Goal: Task Accomplishment & Management: Complete application form

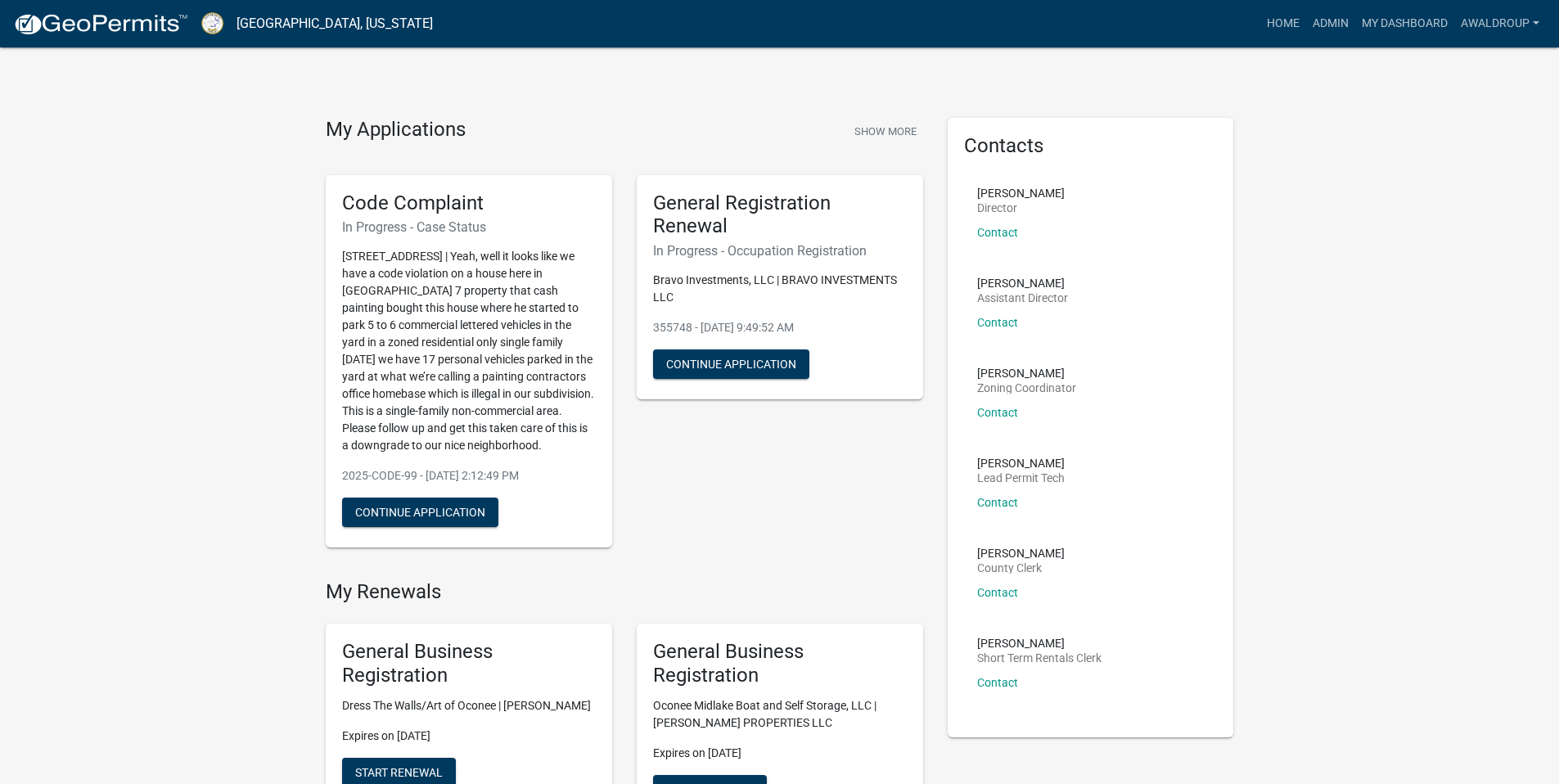
scroll to position [1227, 0]
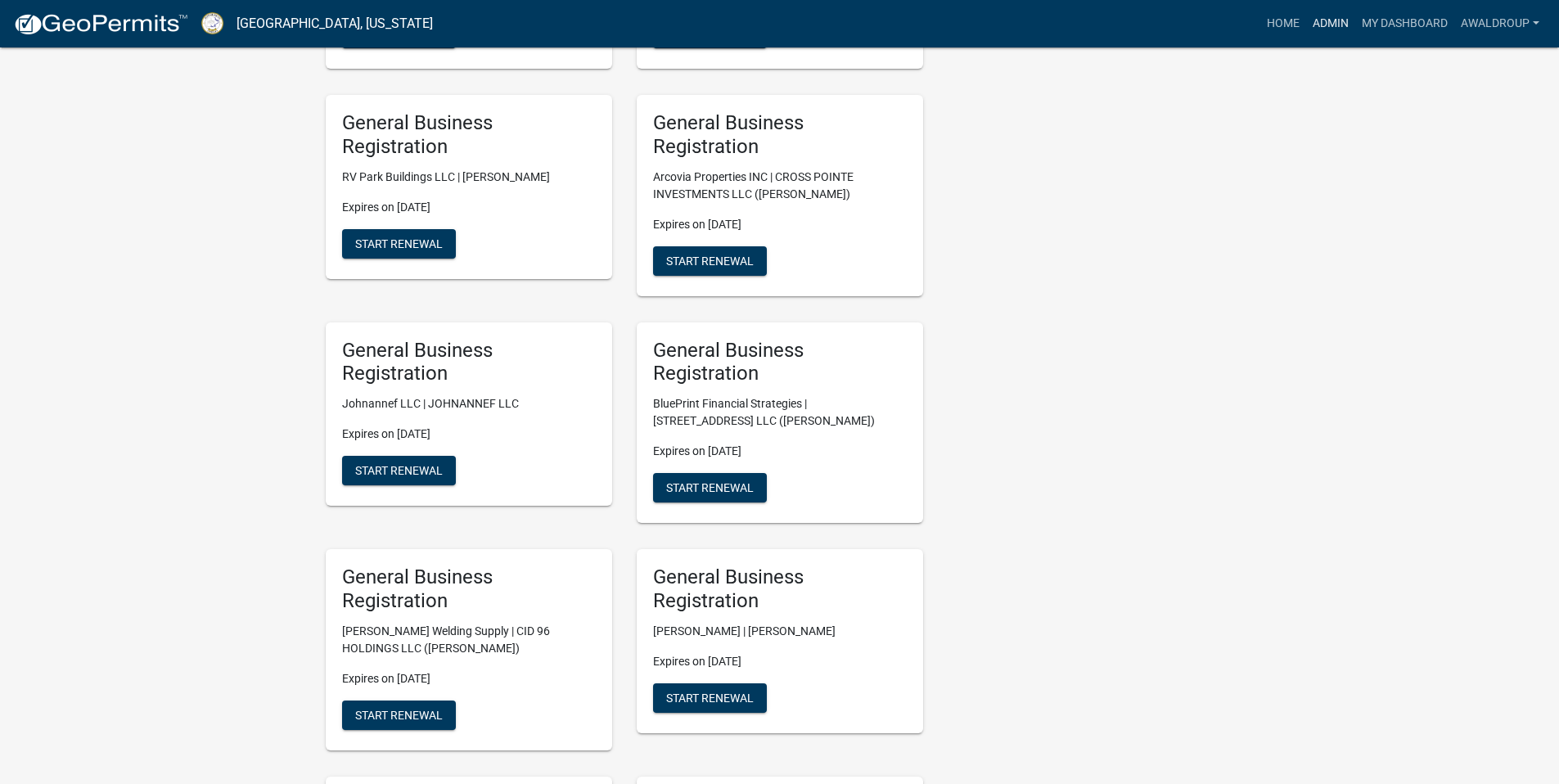
click at [1317, 20] on link "Admin" at bounding box center [1330, 24] width 49 height 31
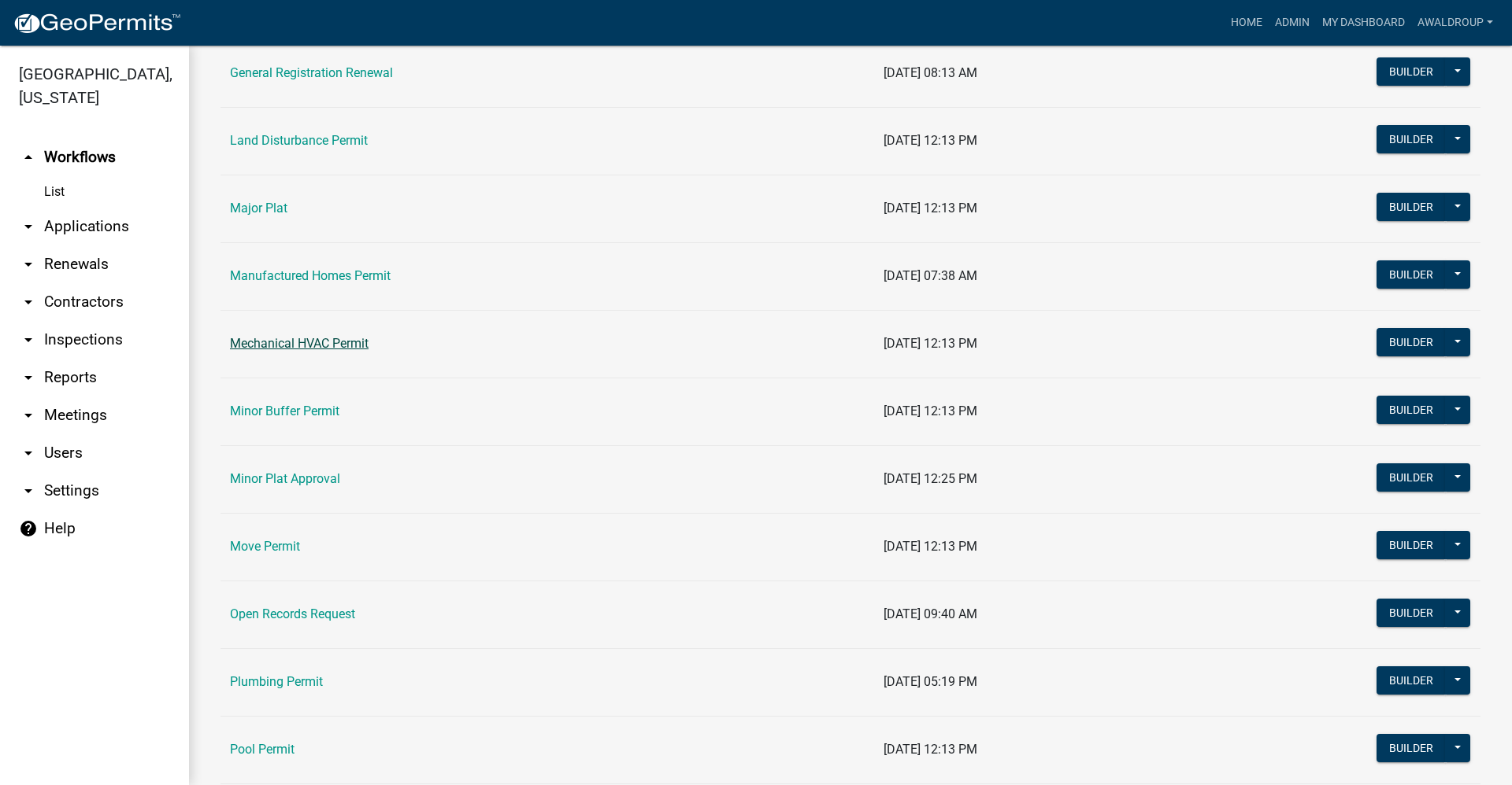
scroll to position [1416, 0]
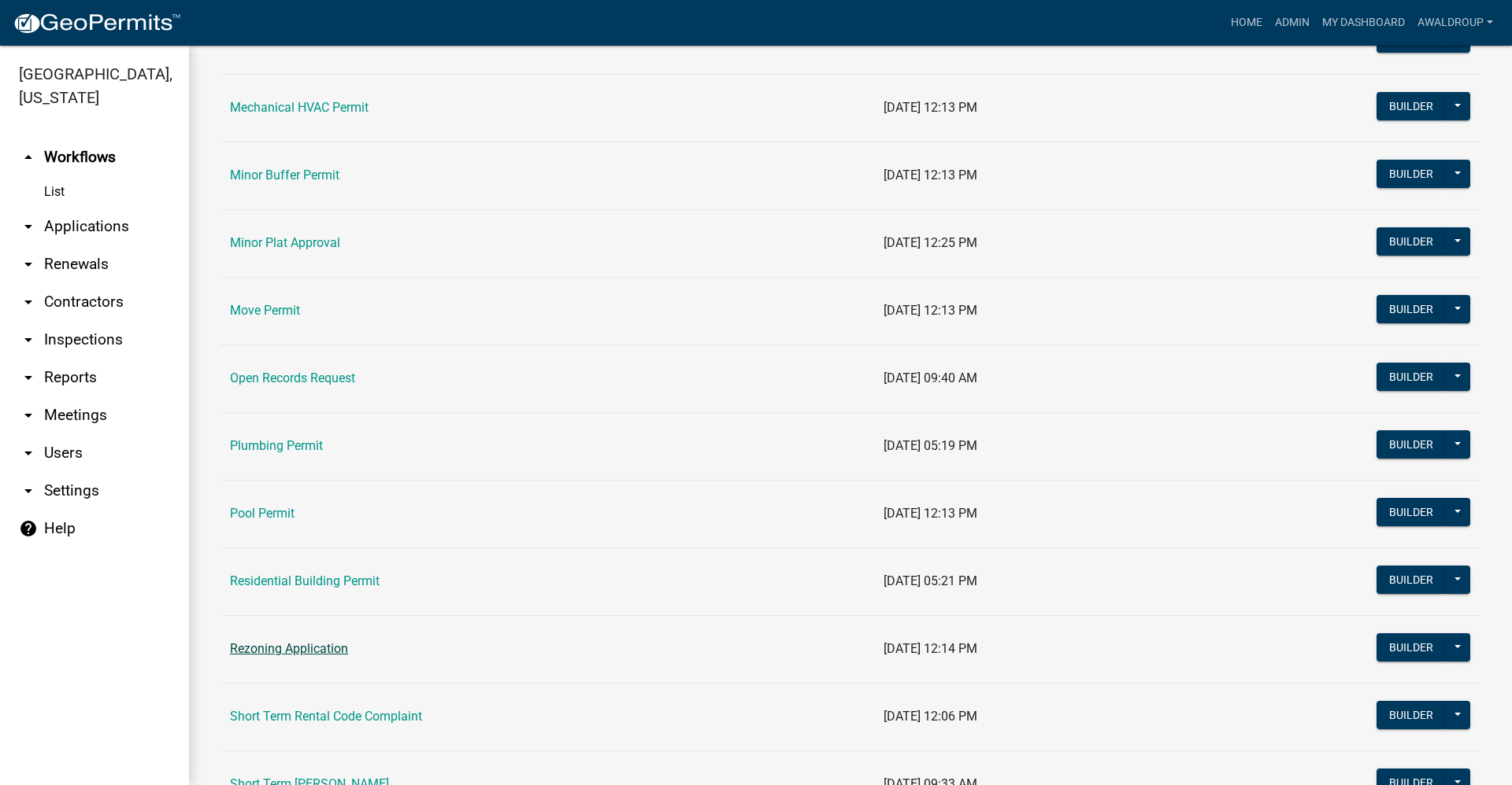
click at [261, 642] on link "Rezoning Application" at bounding box center [289, 648] width 118 height 15
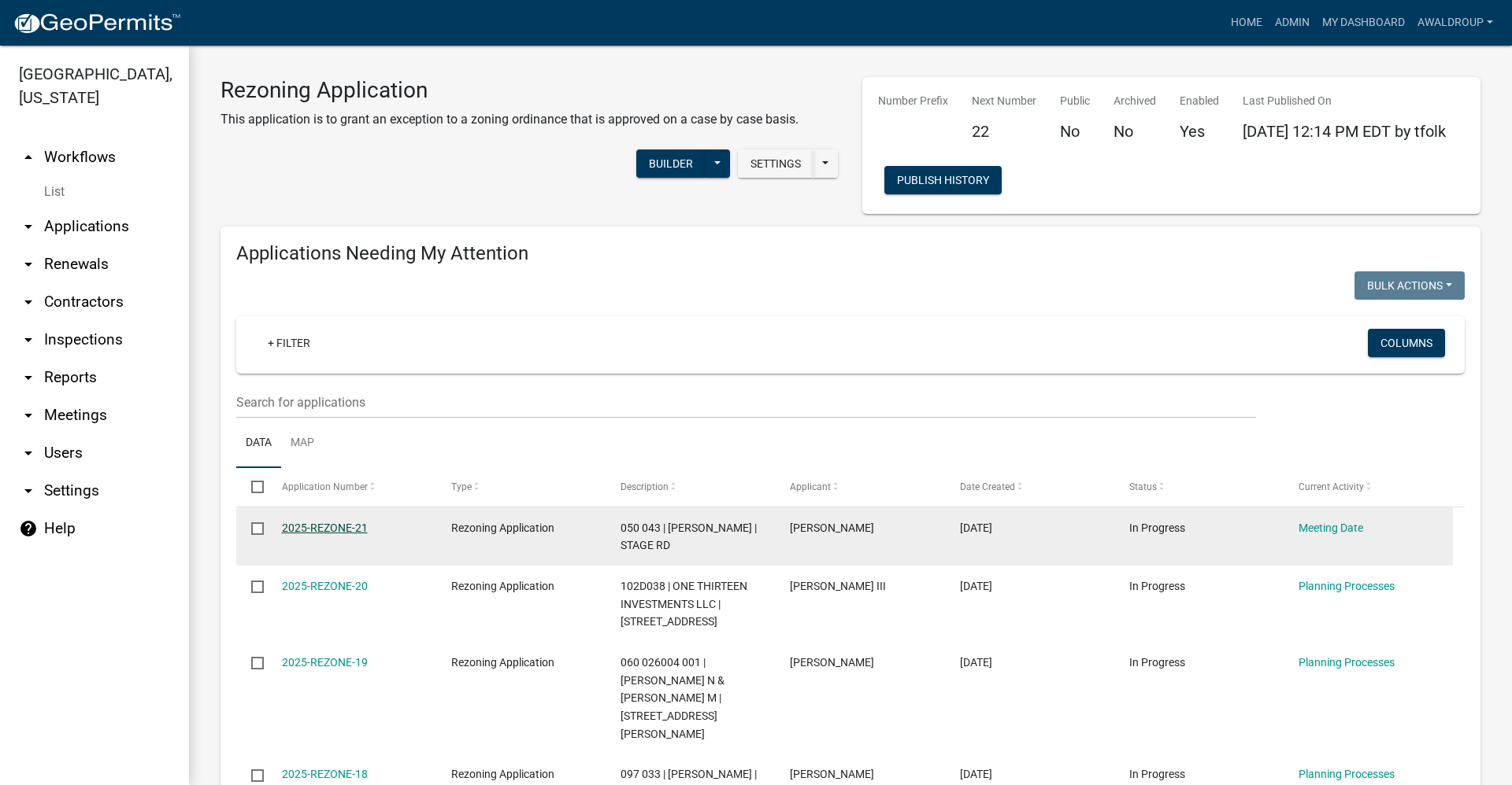
click at [322, 534] on link "2025-REZONE-21" at bounding box center [325, 528] width 86 height 13
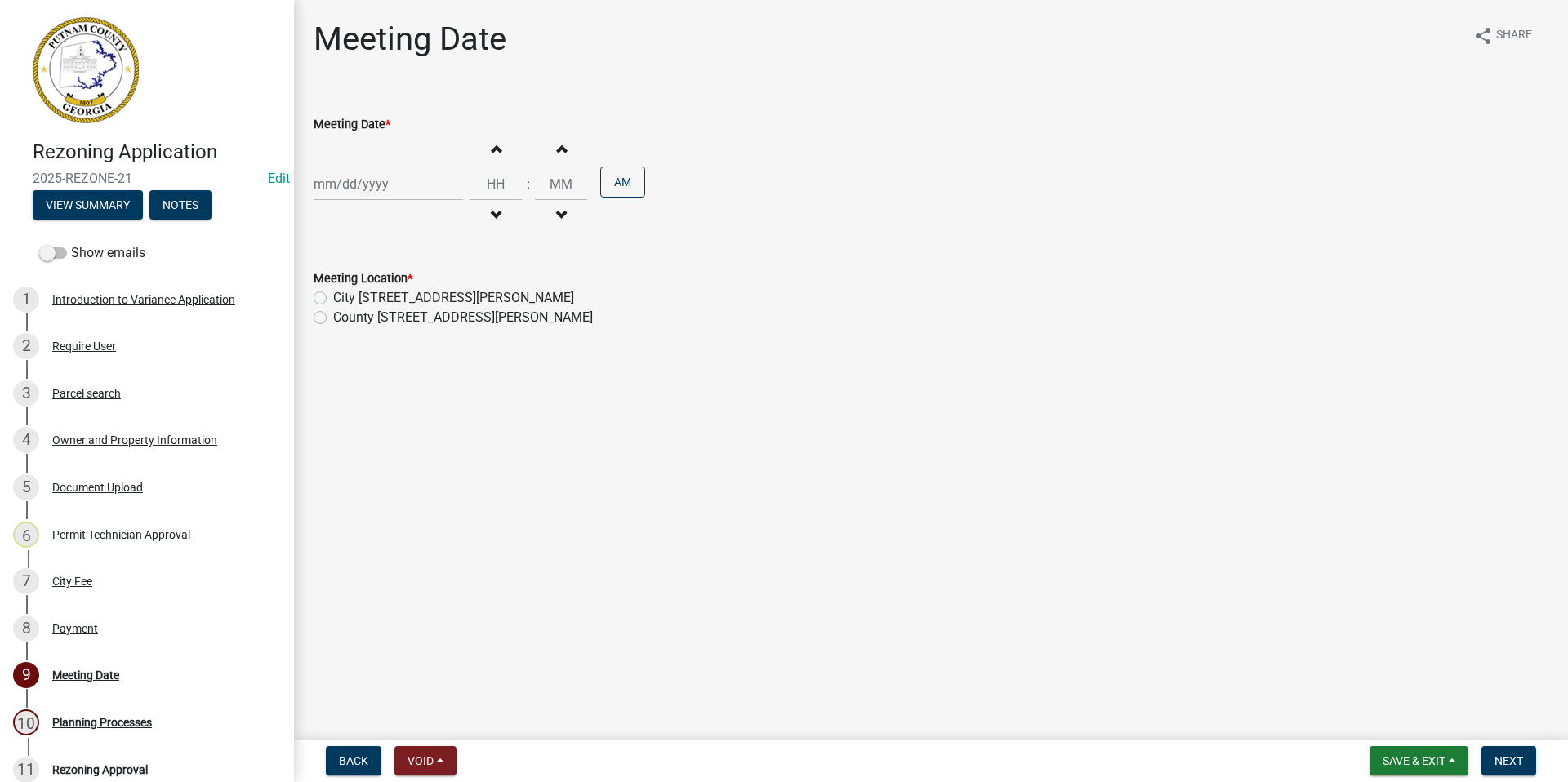
select select "9"
select select "2025"
click at [401, 186] on div "[PERSON_NAME] Feb Mar Apr [PERSON_NAME][DATE] Oct Nov [DATE] 1526 1527 1528 152…" at bounding box center [388, 184] width 149 height 34
click at [490, 216] on span "Next month" at bounding box center [486, 218] width 12 height 12
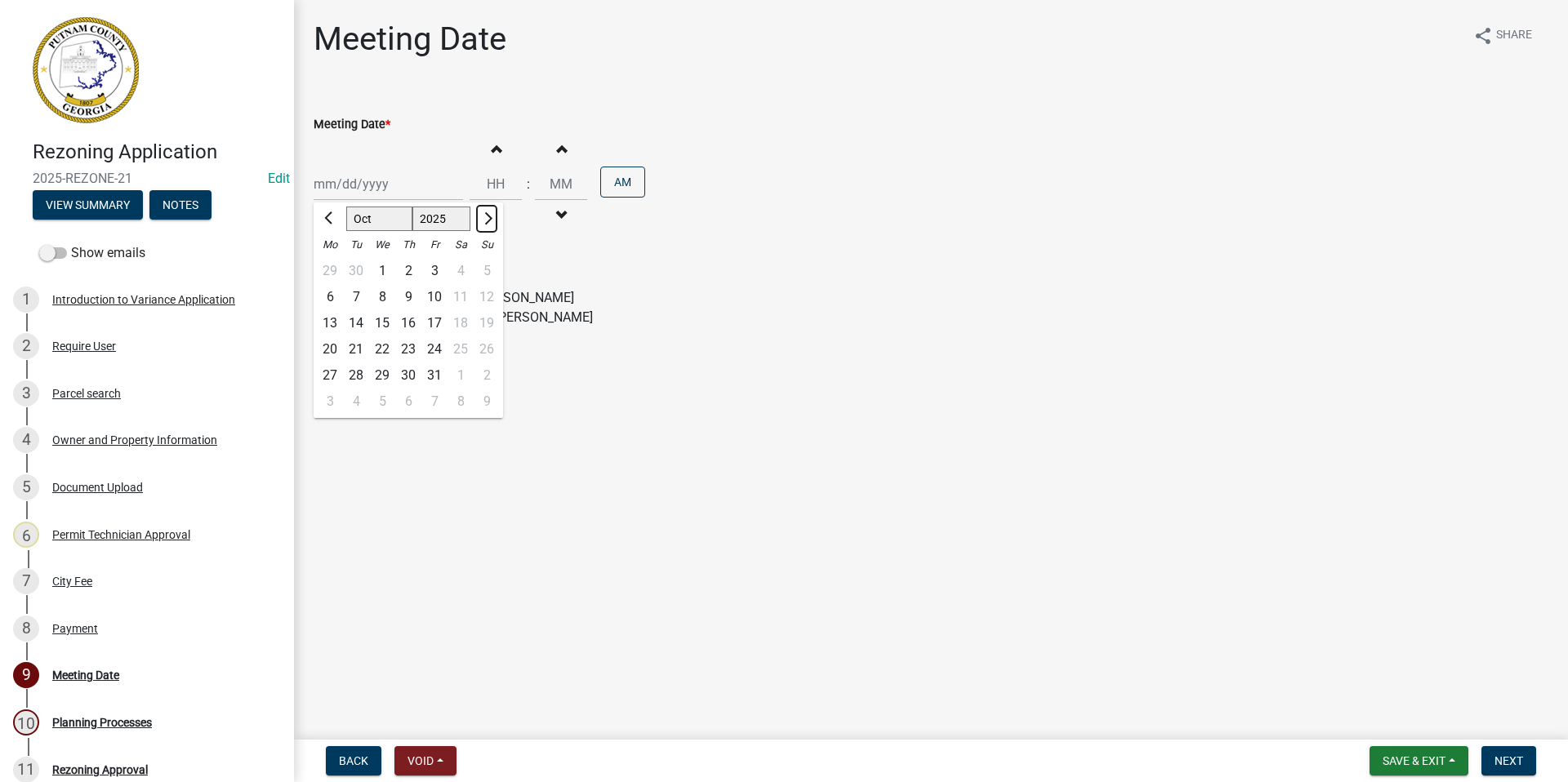
select select "11"
click at [328, 321] on div "10" at bounding box center [330, 323] width 26 height 26
type input "[DATE]"
click at [333, 293] on label "City [STREET_ADDRESS][PERSON_NAME]" at bounding box center [454, 298] width 241 height 20
click at [333, 293] on input "City [STREET_ADDRESS][PERSON_NAME]" at bounding box center [338, 293] width 11 height 11
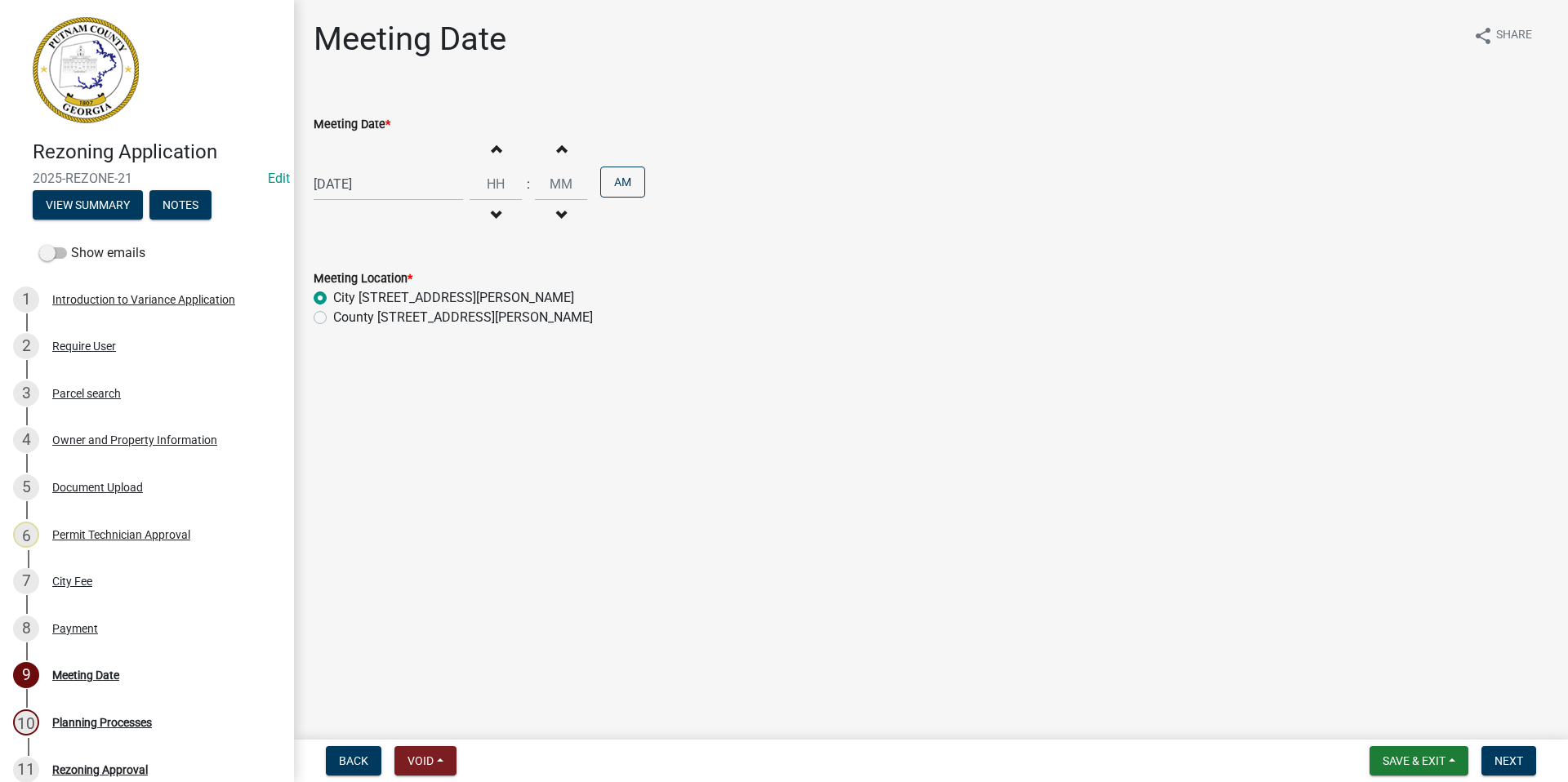
radio input "true"
click at [484, 185] on input "Hours" at bounding box center [495, 184] width 52 height 34
type input "06"
drag, startPoint x: 573, startPoint y: 181, endPoint x: 515, endPoint y: 181, distance: 58.0
click at [515, 181] on div "Increment hours 06 Decrement hours : Increment minutes 00 Decrement minutes AM" at bounding box center [557, 184] width 176 height 101
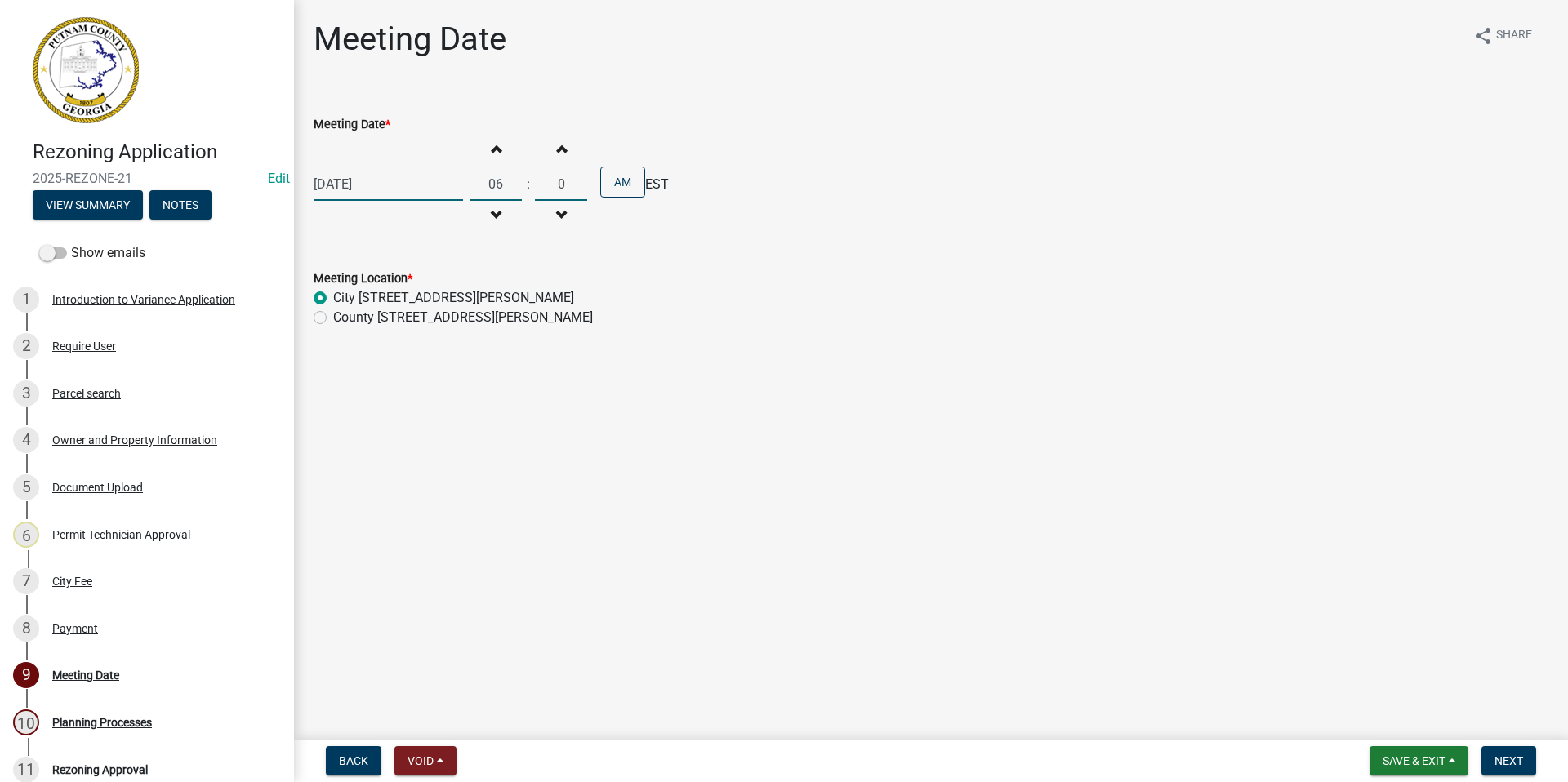
type input "00"
click at [618, 189] on button "AM" at bounding box center [622, 182] width 45 height 31
click at [1524, 761] on button "Next" at bounding box center [1509, 761] width 54 height 30
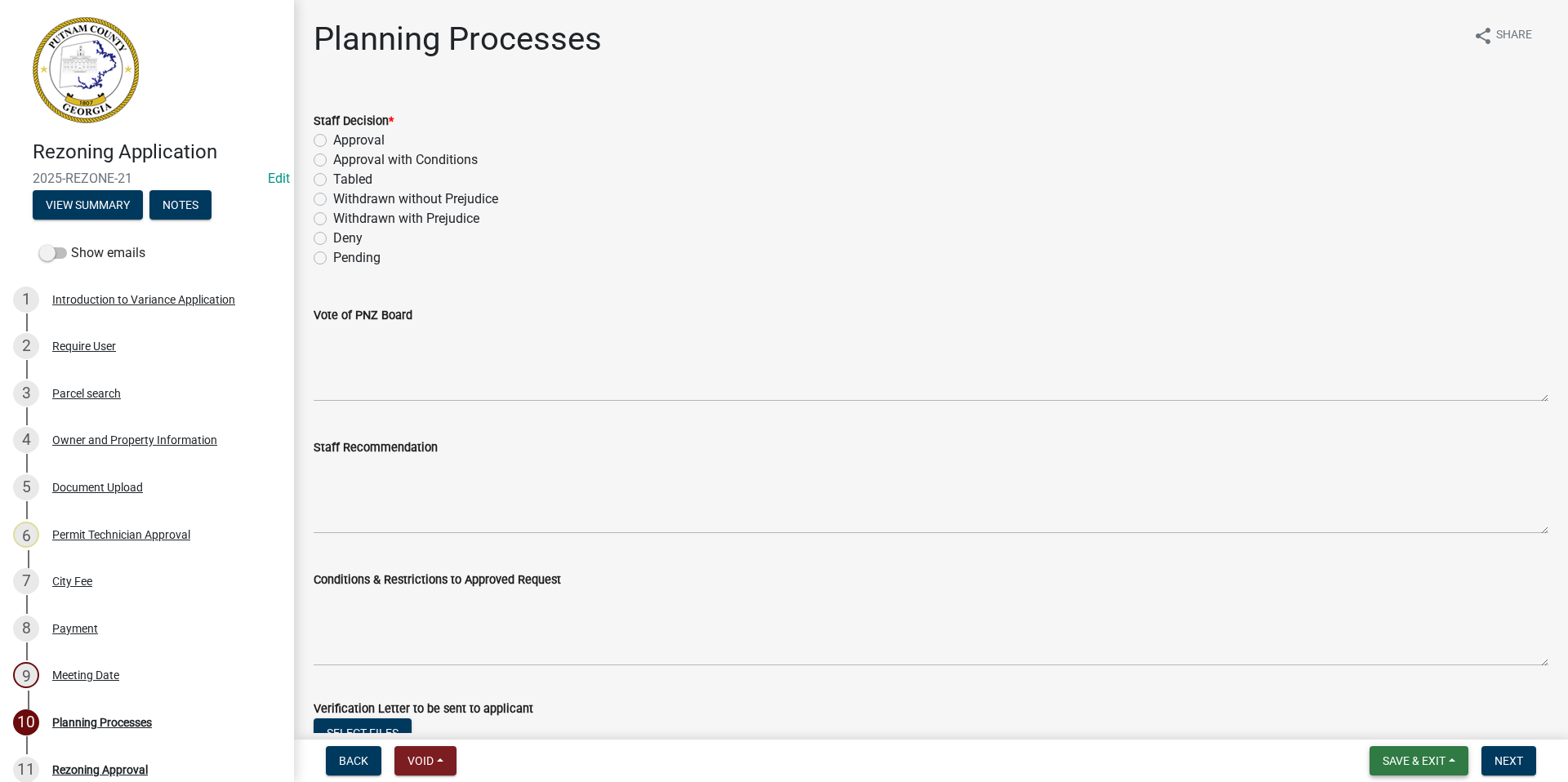
click at [1392, 756] on span "Save & Exit" at bounding box center [1414, 761] width 63 height 13
click at [1382, 720] on button "Save & Exit" at bounding box center [1403, 718] width 130 height 39
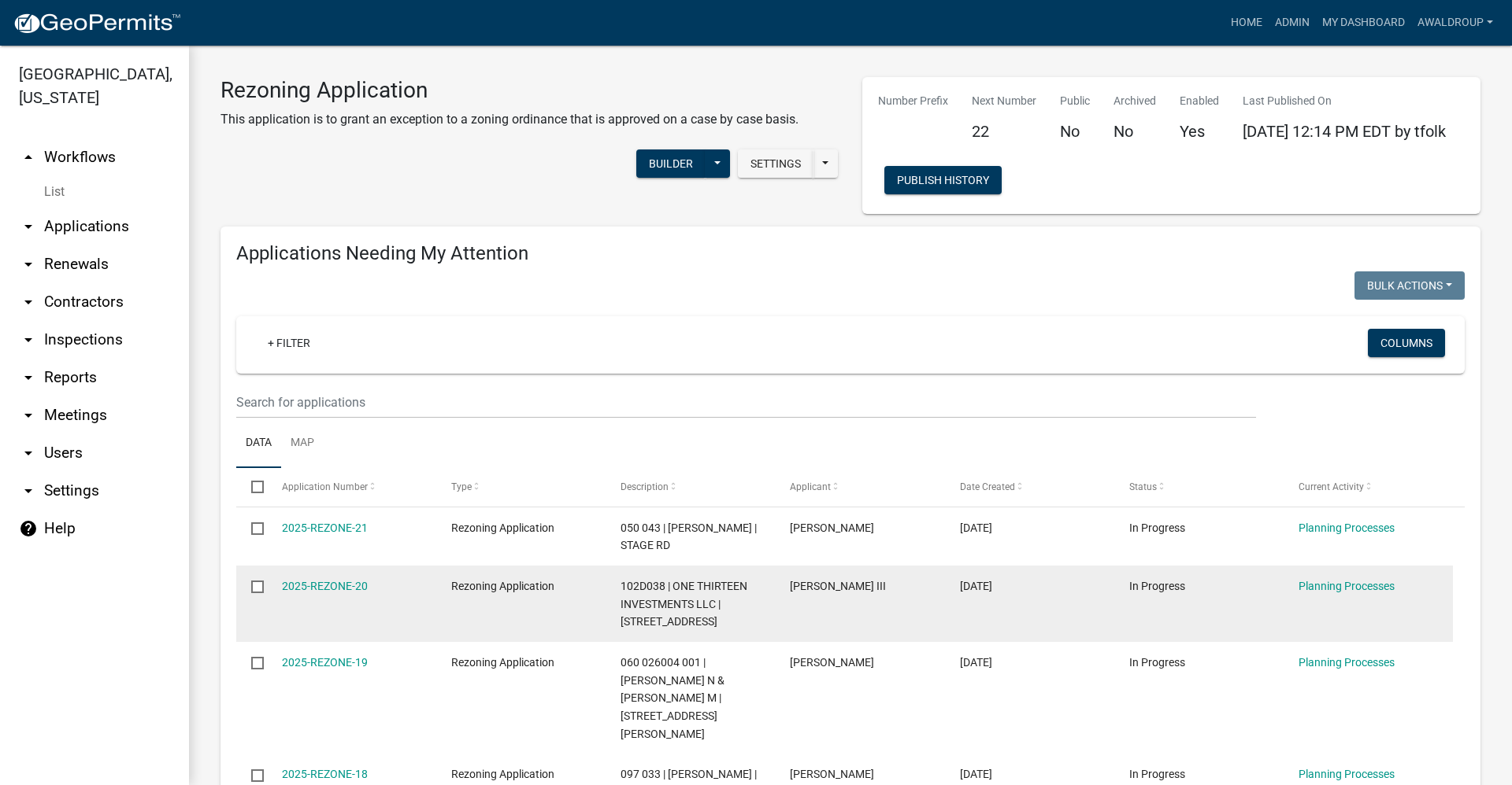
drag, startPoint x: 1087, startPoint y: 745, endPoint x: 482, endPoint y: 630, distance: 615.8
click at [1097, 753] on div "[DATE]" at bounding box center [1029, 775] width 139 height 18
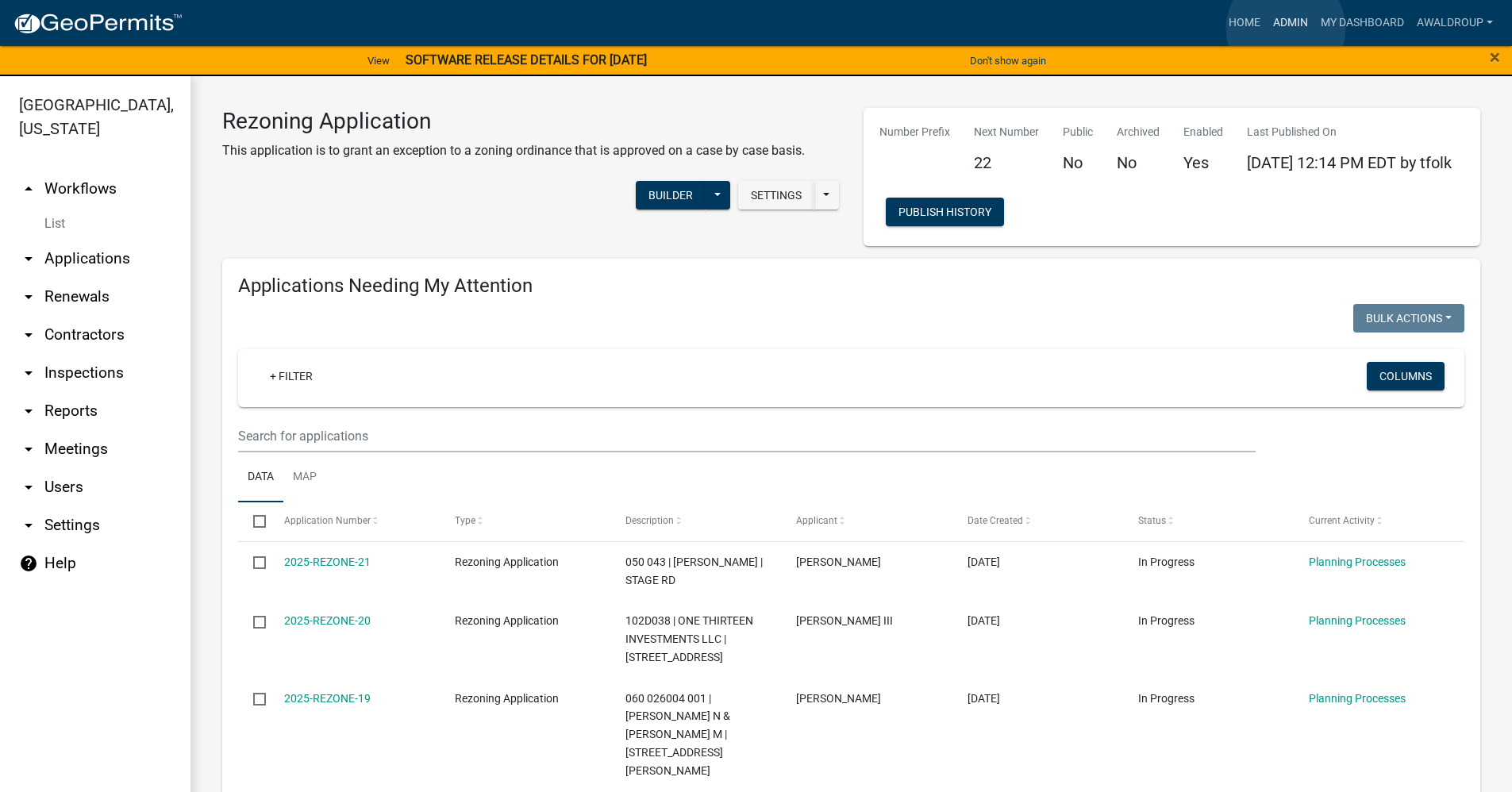
click at [1286, 29] on link "Admin" at bounding box center [1290, 23] width 47 height 30
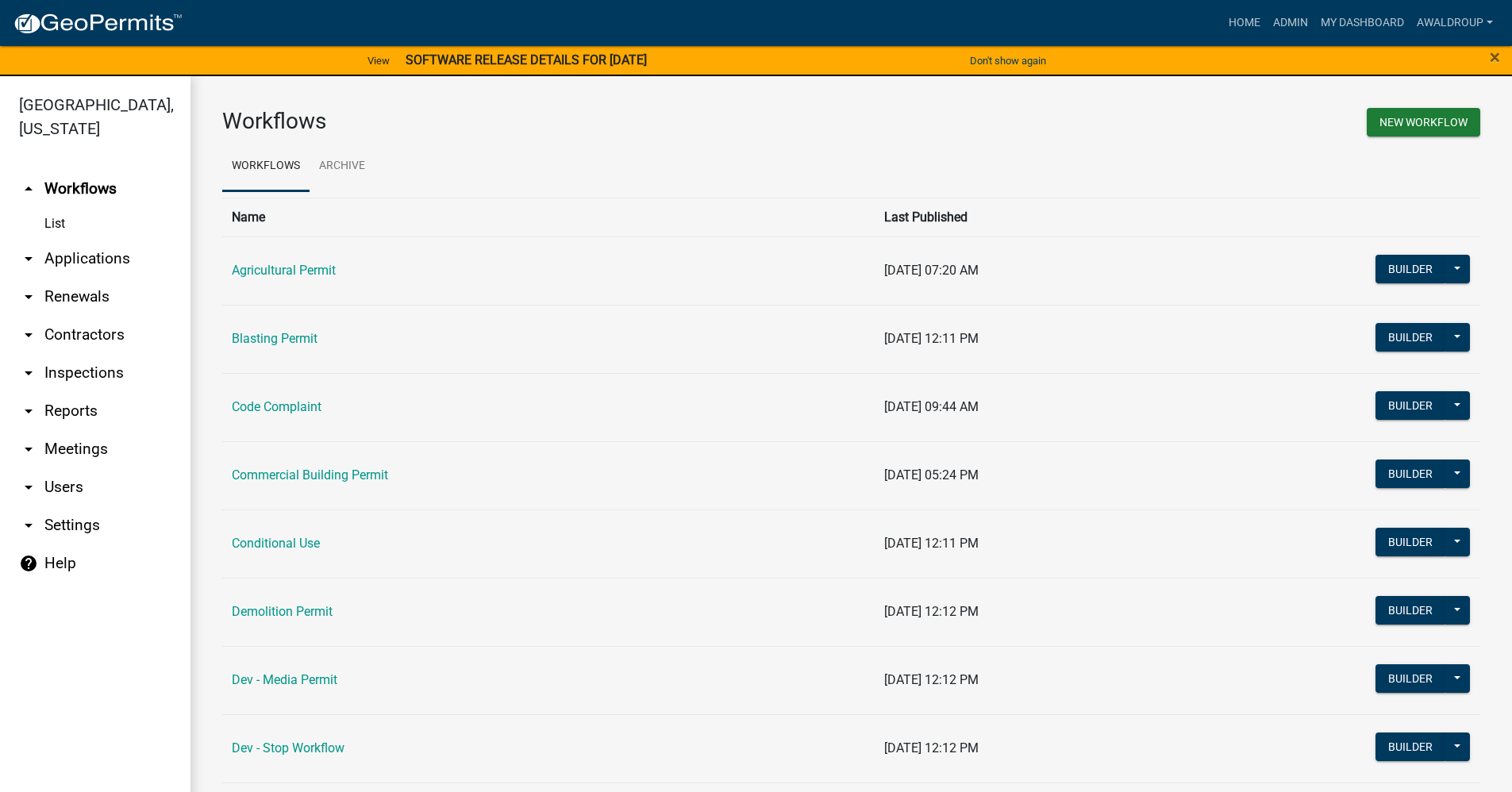
click at [309, 699] on td "Dev - Media Permit" at bounding box center [548, 680] width 652 height 68
click at [45, 327] on link "arrow_drop_down Contractors" at bounding box center [95, 335] width 190 height 38
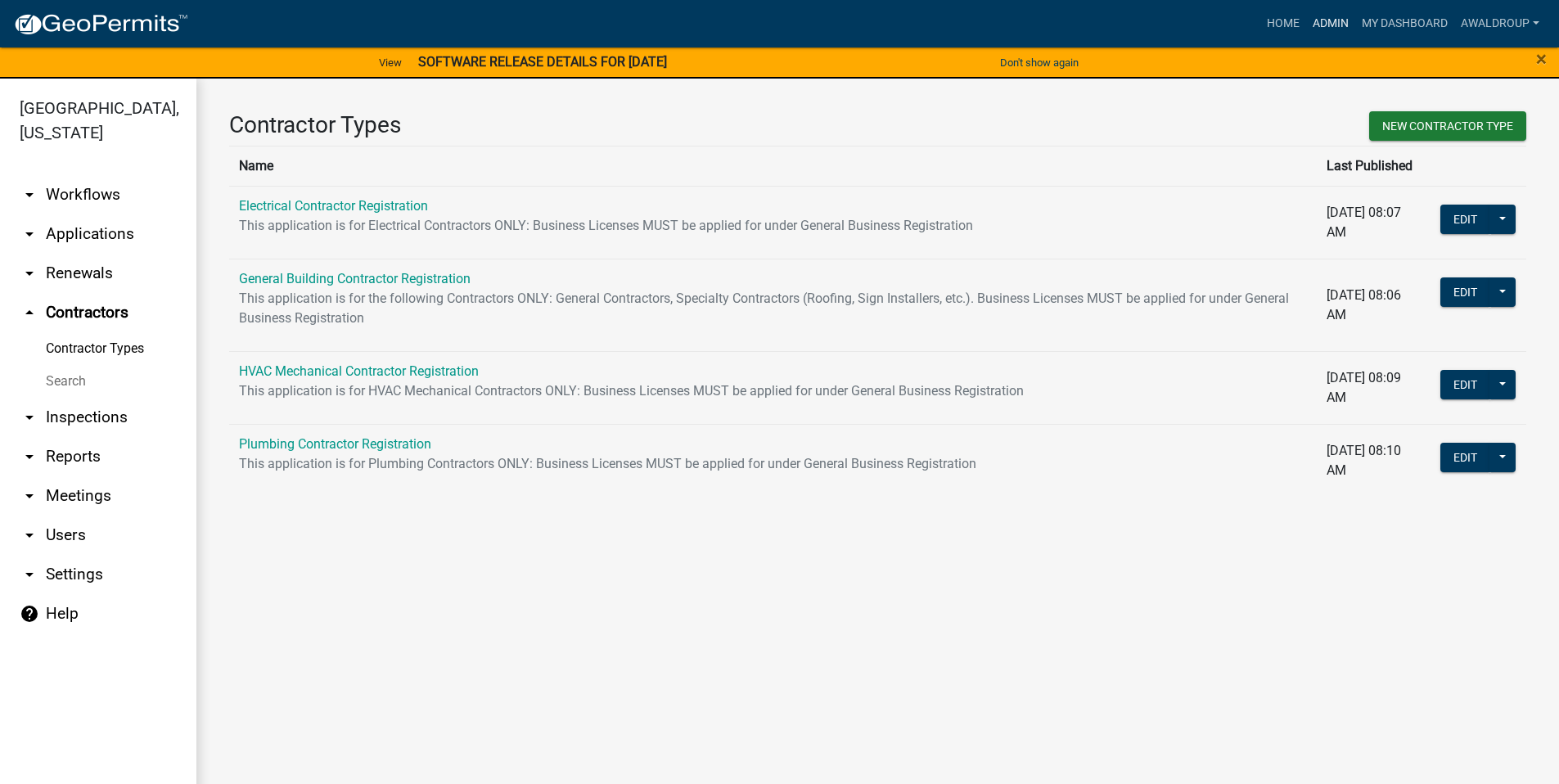
click at [1327, 19] on link "Admin" at bounding box center [1330, 24] width 49 height 31
